Goal: Information Seeking & Learning: Learn about a topic

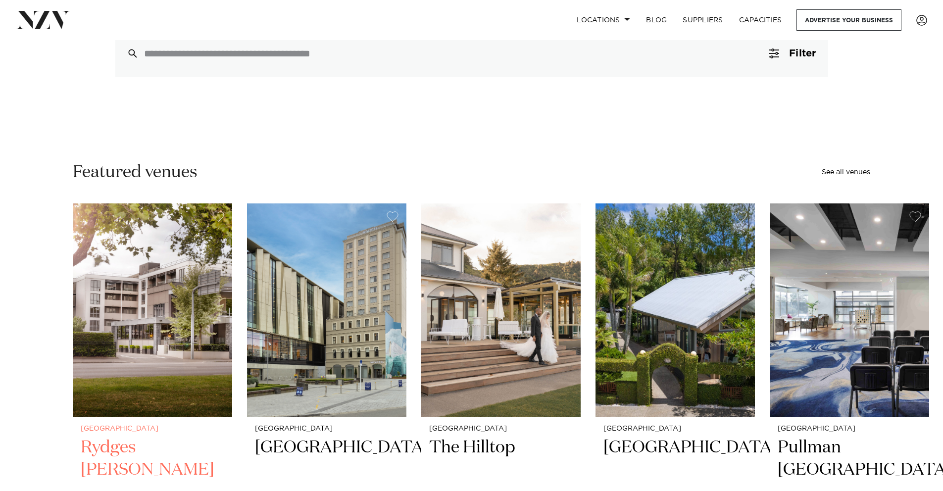
scroll to position [267, 0]
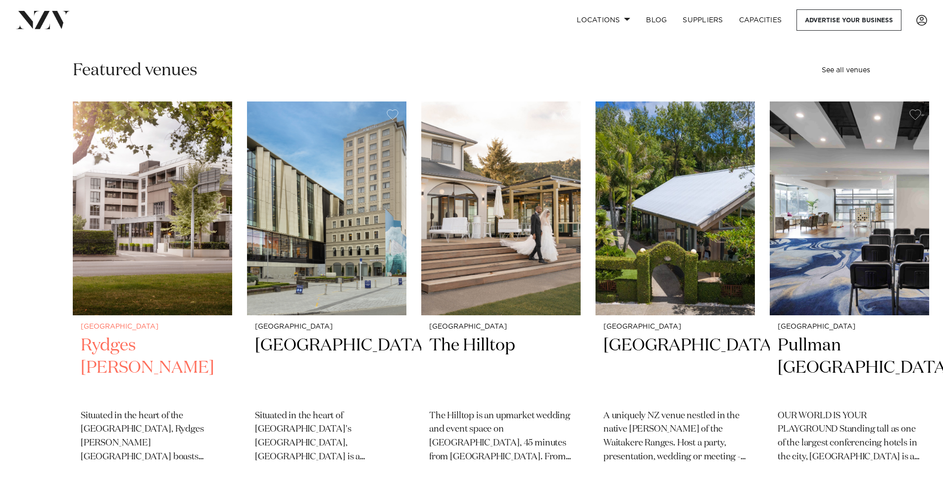
click at [133, 341] on h2 "Rydges [PERSON_NAME]" at bounding box center [152, 367] width 143 height 67
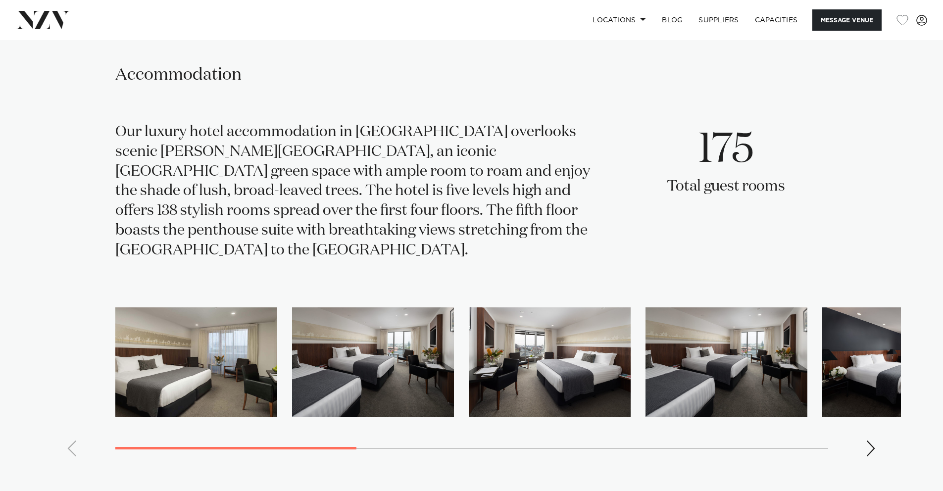
scroll to position [1920, 0]
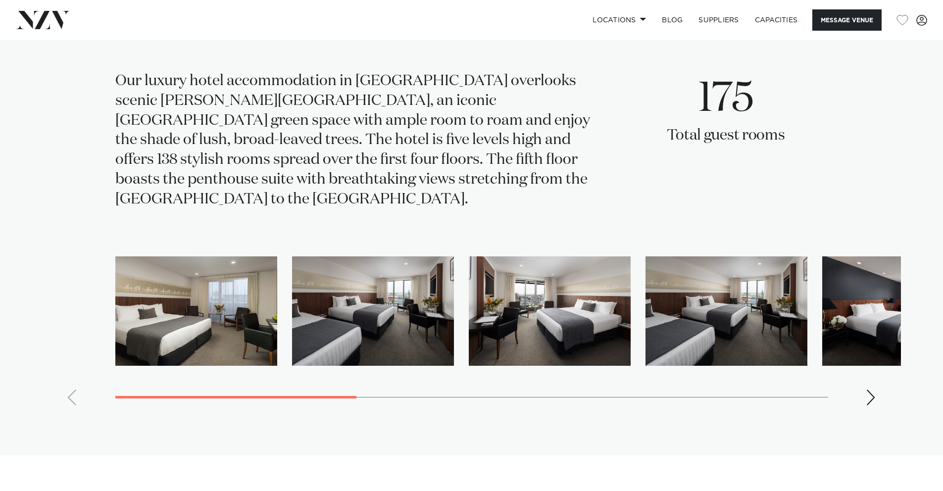
click at [862, 362] on swiper-container at bounding box center [472, 334] width 858 height 157
click at [866, 389] on div "Next slide" at bounding box center [871, 397] width 10 height 16
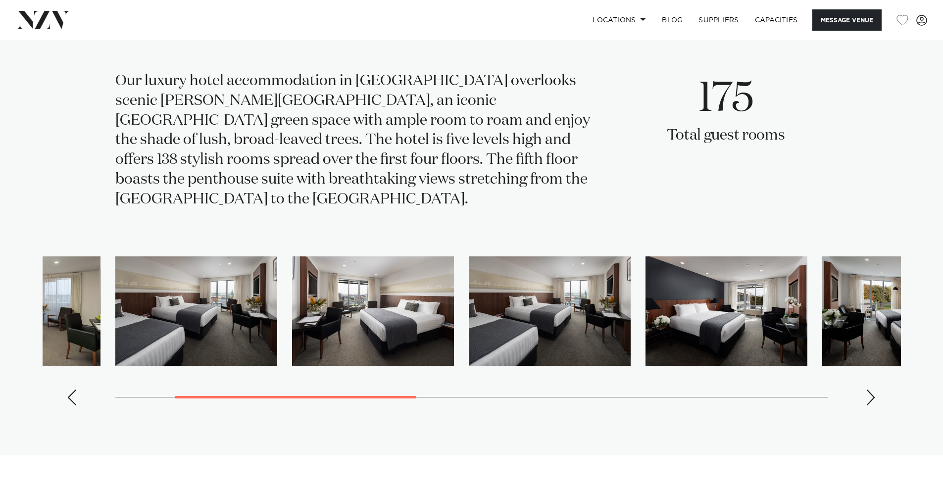
click at [867, 389] on div "Next slide" at bounding box center [871, 397] width 10 height 16
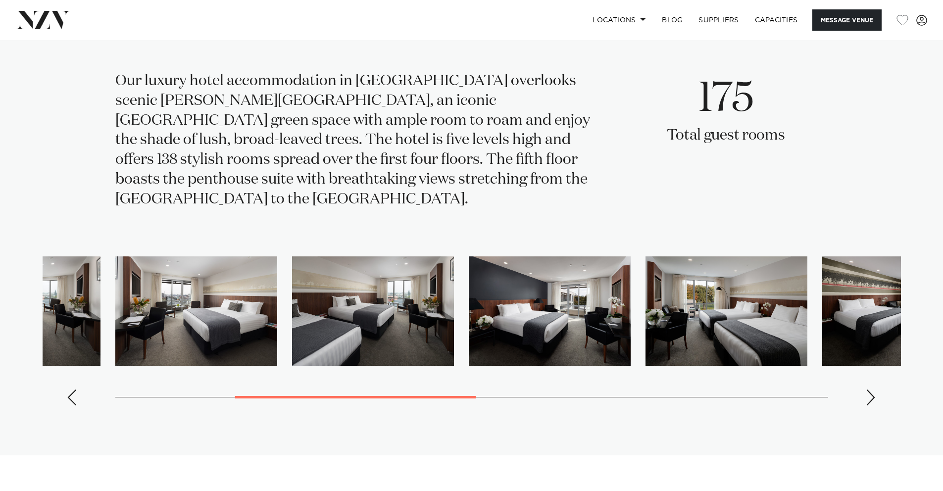
click at [867, 389] on div "Next slide" at bounding box center [871, 397] width 10 height 16
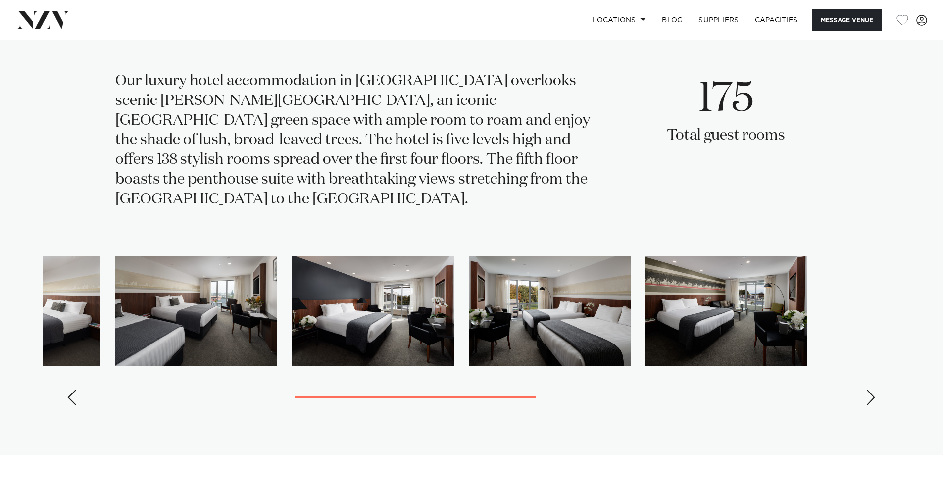
click at [867, 389] on div "Next slide" at bounding box center [871, 397] width 10 height 16
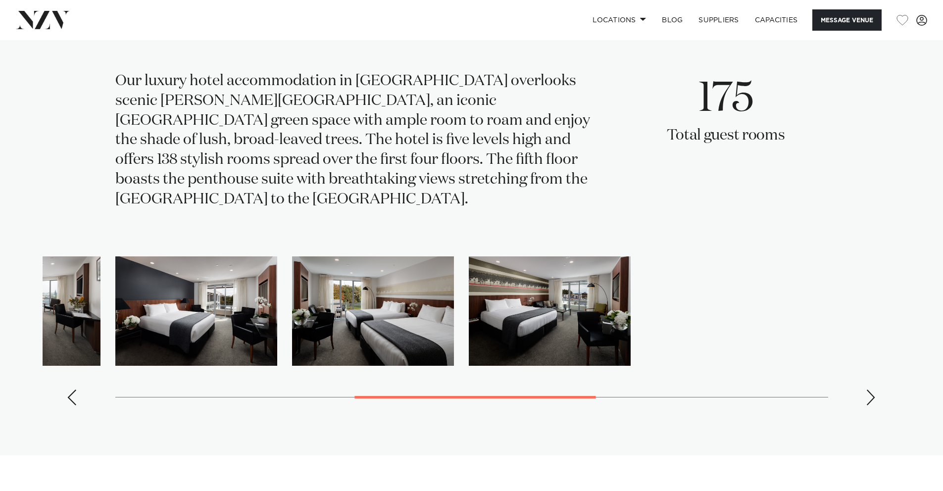
click at [867, 389] on div "Next slide" at bounding box center [871, 397] width 10 height 16
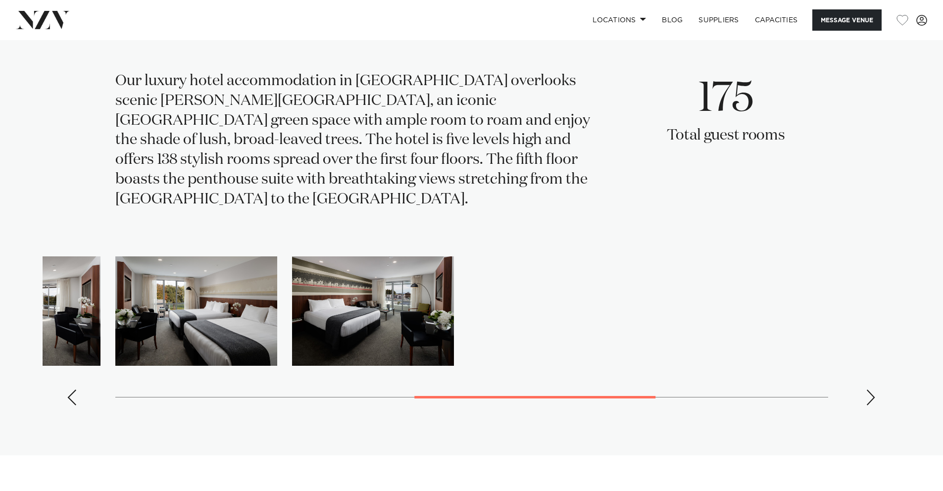
click at [867, 389] on div "Next slide" at bounding box center [871, 397] width 10 height 16
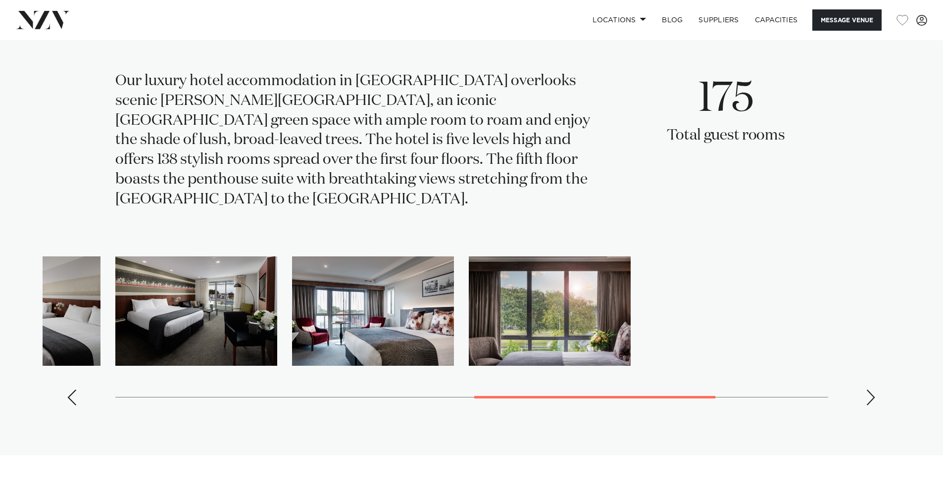
click at [868, 389] on div "Next slide" at bounding box center [871, 397] width 10 height 16
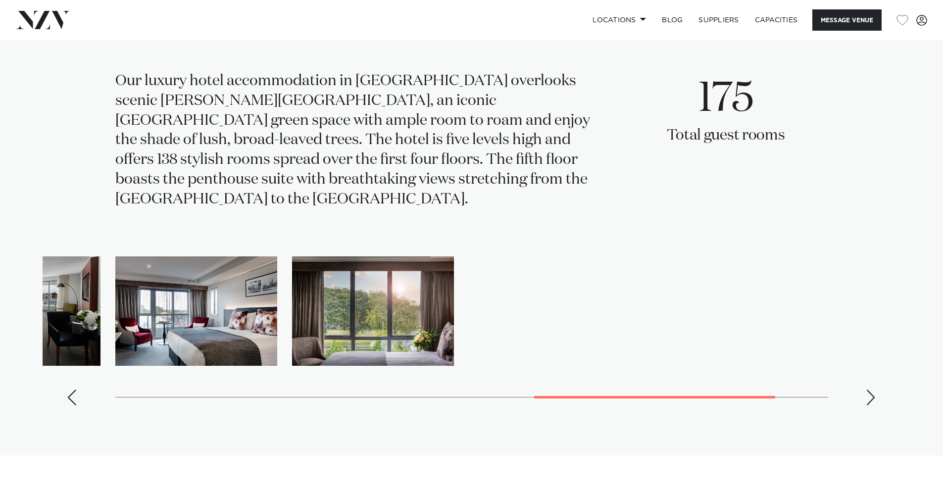
click at [868, 389] on div "Next slide" at bounding box center [871, 397] width 10 height 16
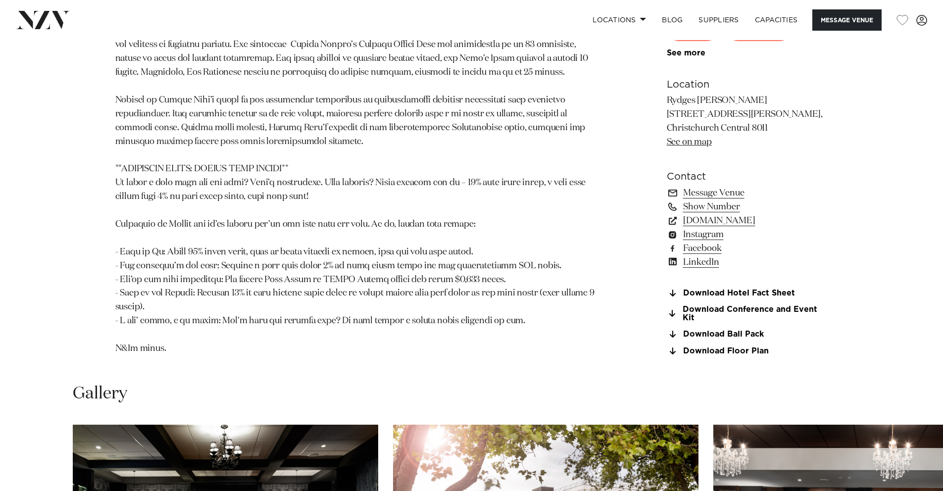
scroll to position [762, 0]
